Goal: Task Accomplishment & Management: Use online tool/utility

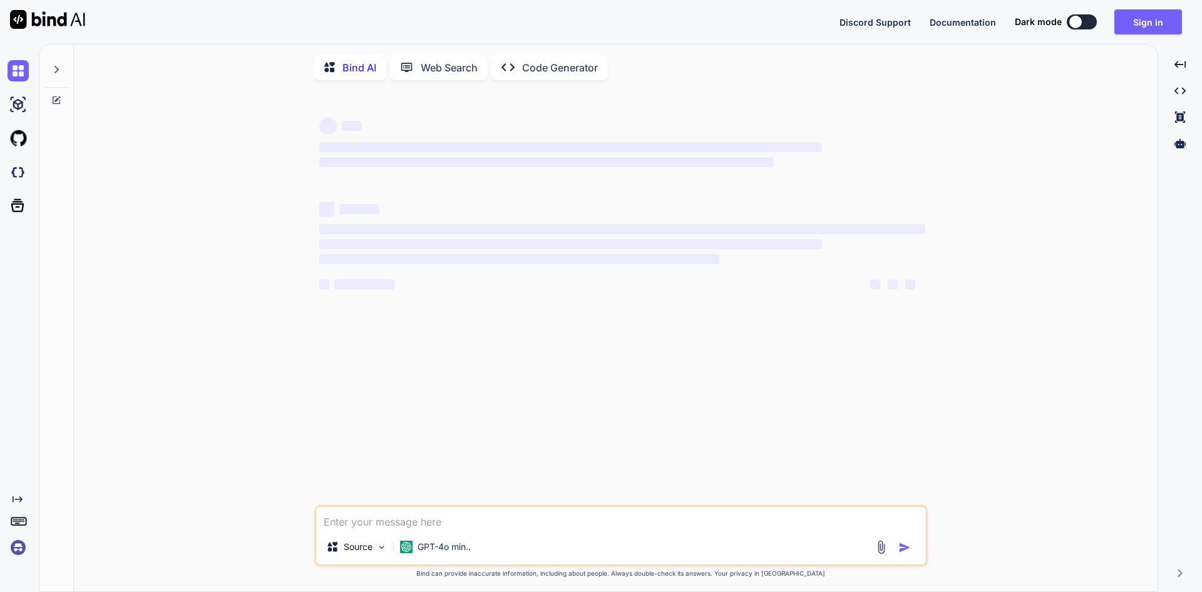
type textarea "x"
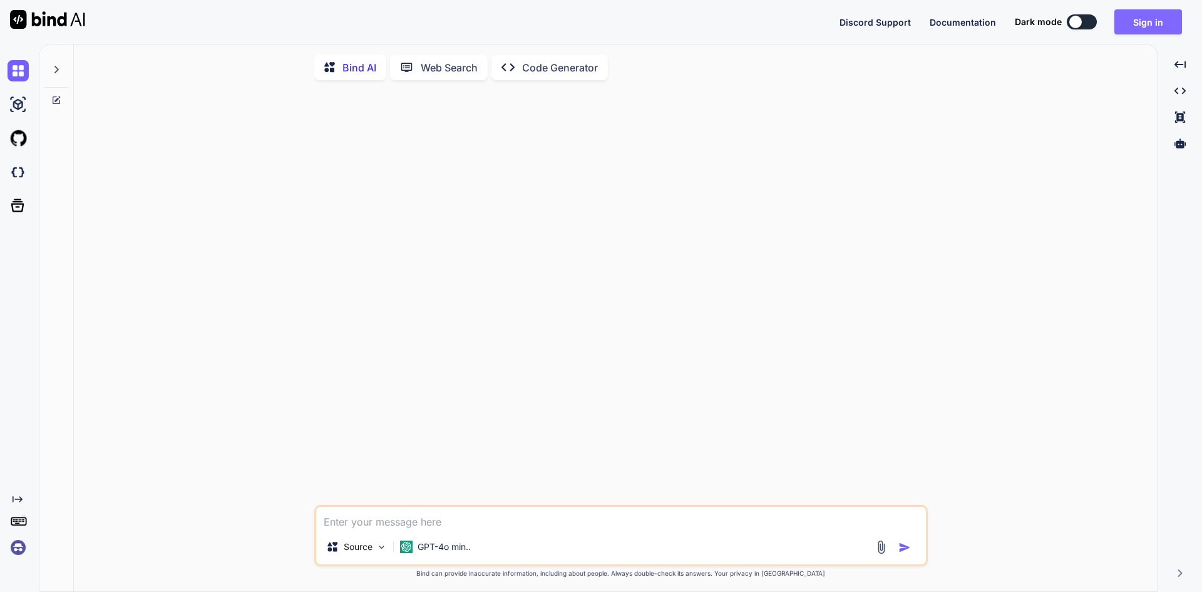
click at [1139, 21] on button "Sign in" at bounding box center [1148, 21] width 68 height 25
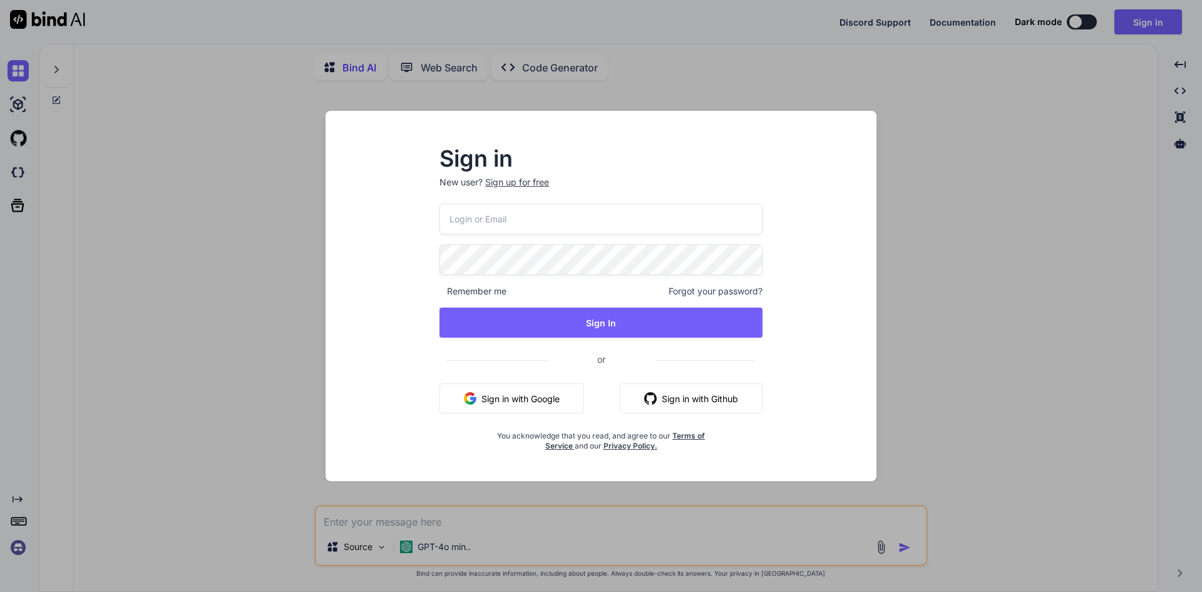
click at [529, 399] on button "Sign in with Google" at bounding box center [511, 398] width 145 height 30
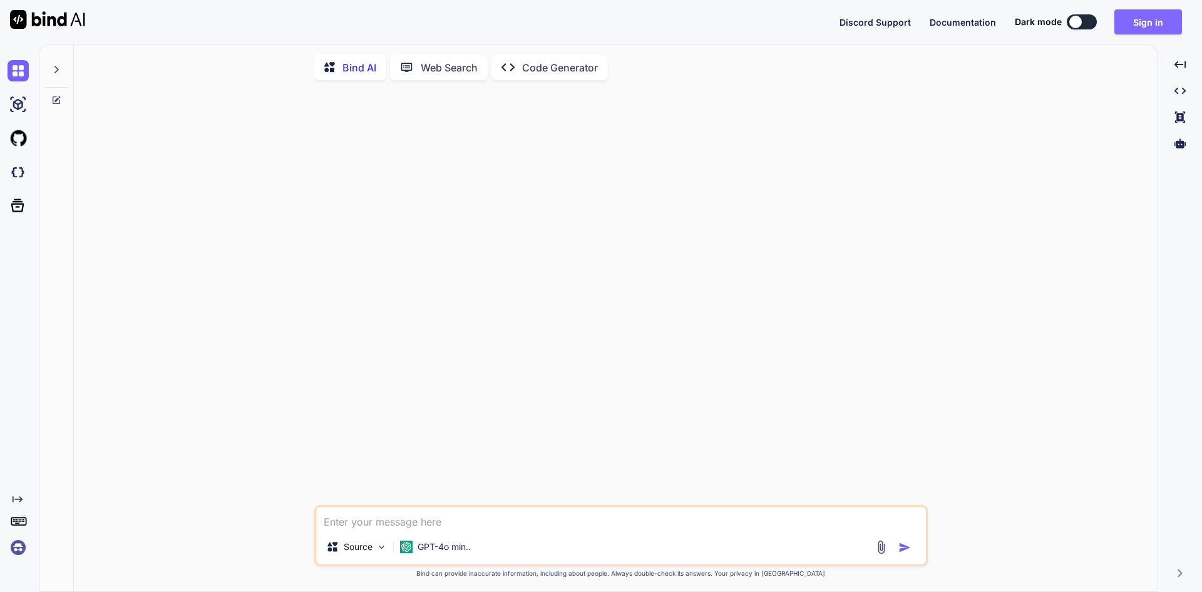
click at [1151, 19] on button "Sign in" at bounding box center [1148, 21] width 68 height 25
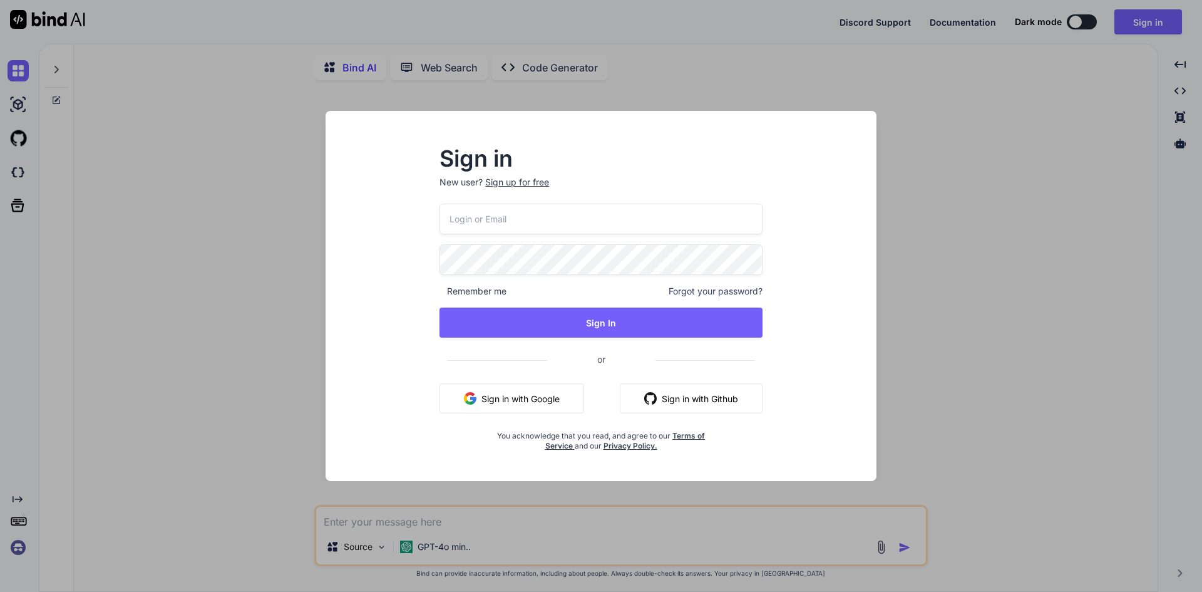
click at [515, 406] on button "Sign in with Google" at bounding box center [511, 398] width 145 height 30
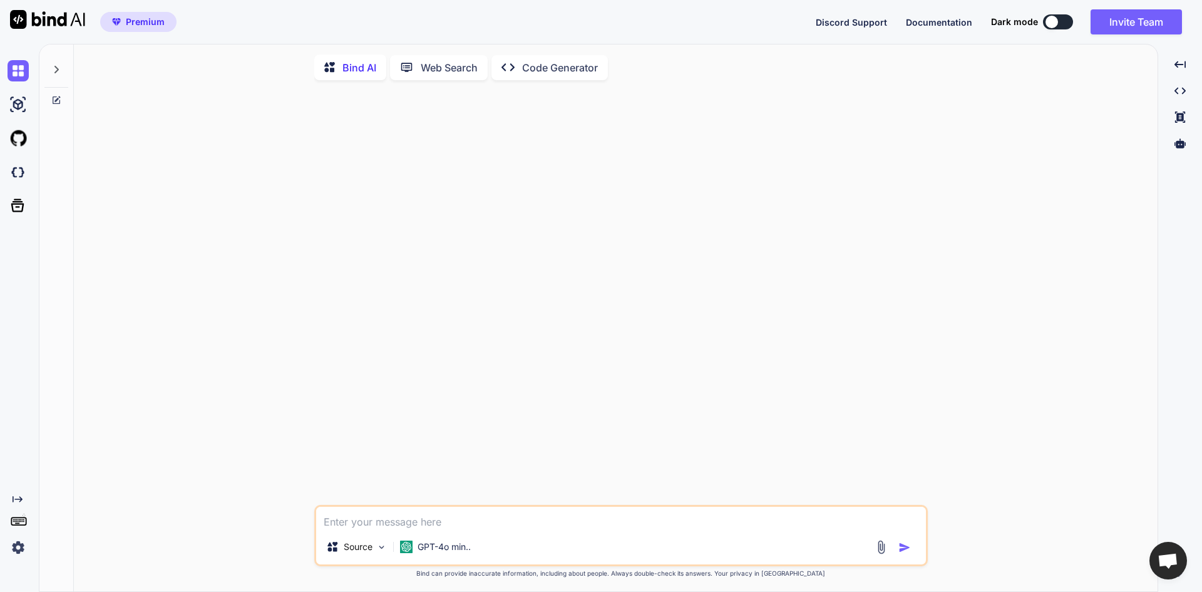
click at [254, 22] on div "Premium Discord Support Documentation Dark mode Invite Team Created with Pixso." at bounding box center [601, 22] width 1202 height 44
drag, startPoint x: 1199, startPoint y: 0, endPoint x: 1048, endPoint y: 209, distance: 258.2
click at [1048, 209] on div "Source GPT-4o min.. Created with Bind Always check its answers. Privacy in Bind…" at bounding box center [620, 341] width 1073 height 503
